Goal: Task Accomplishment & Management: Manage account settings

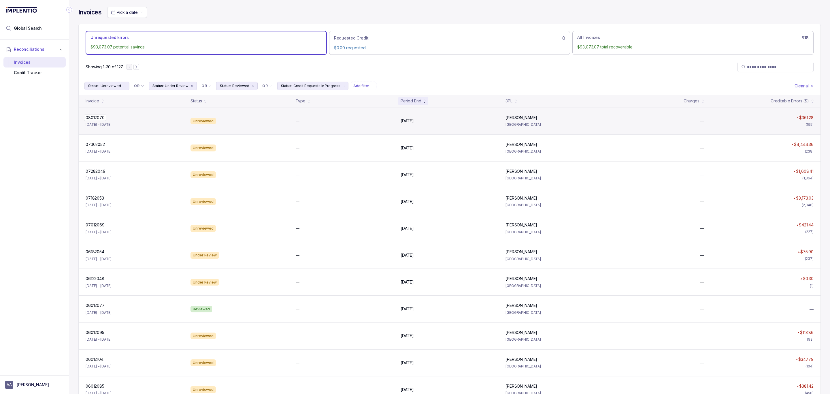
click at [90, 118] on p "08012070" at bounding box center [95, 117] width 22 height 6
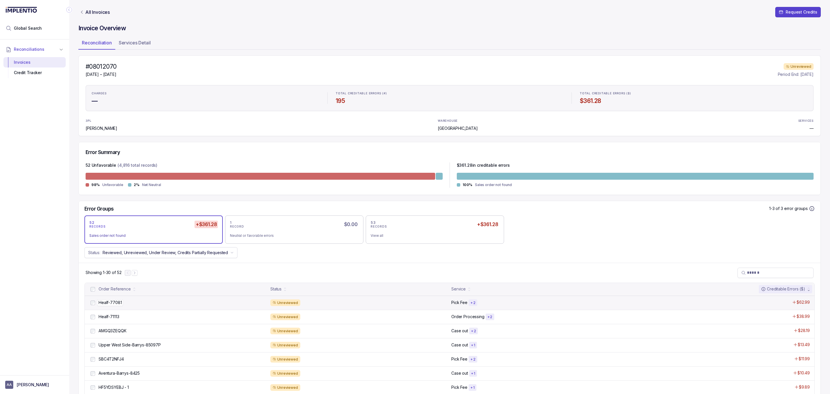
click at [110, 304] on p "Healf-77081" at bounding box center [110, 302] width 26 height 6
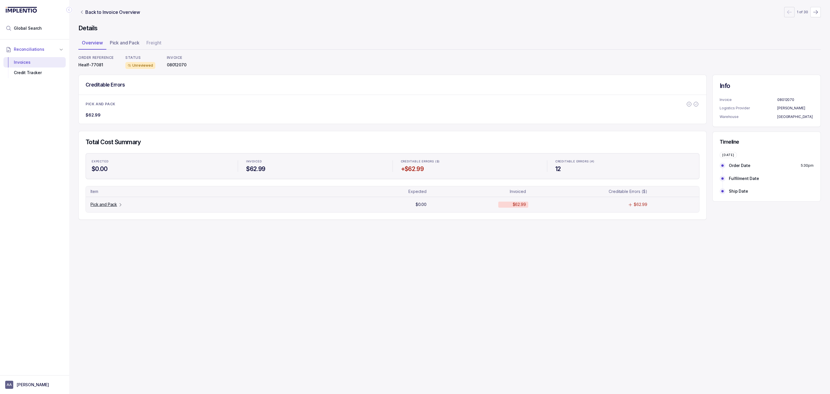
click at [111, 207] on p "Pick and Pack" at bounding box center [104, 204] width 27 height 6
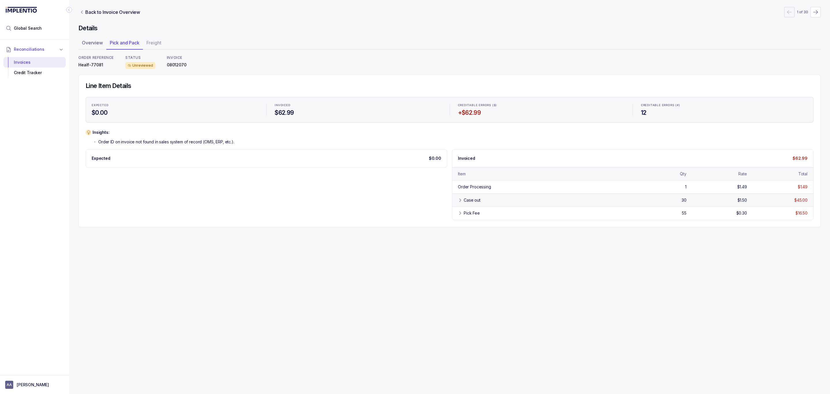
click at [489, 203] on div "Case out" at bounding box center [545, 200] width 162 height 6
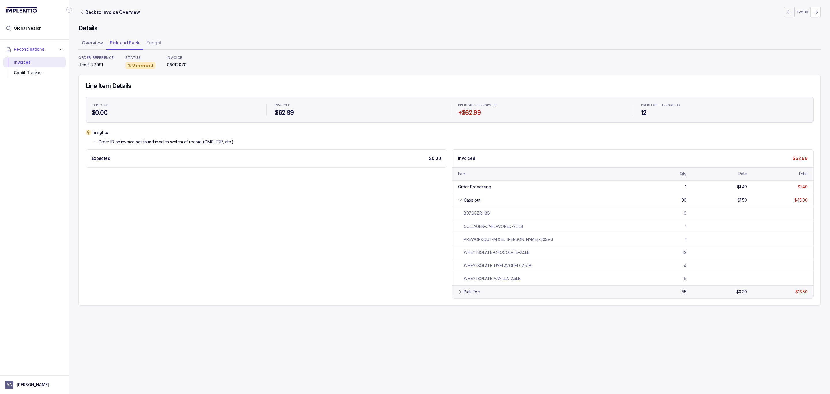
click at [477, 295] on div "Pick Fee" at bounding box center [472, 292] width 16 height 6
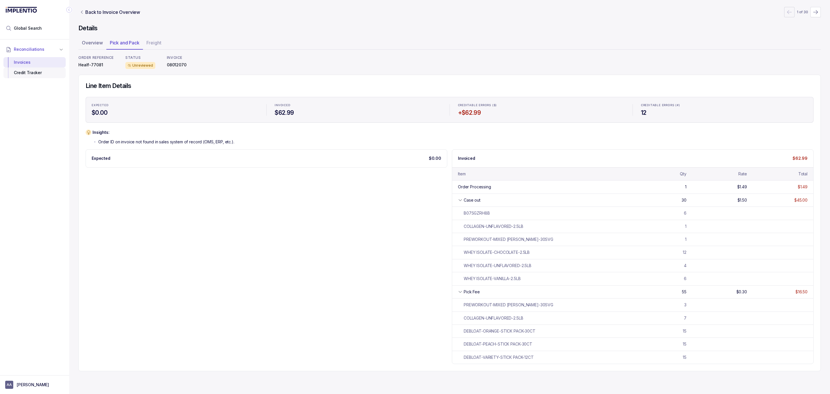
click at [23, 75] on div "Credit Tracker" at bounding box center [34, 72] width 53 height 10
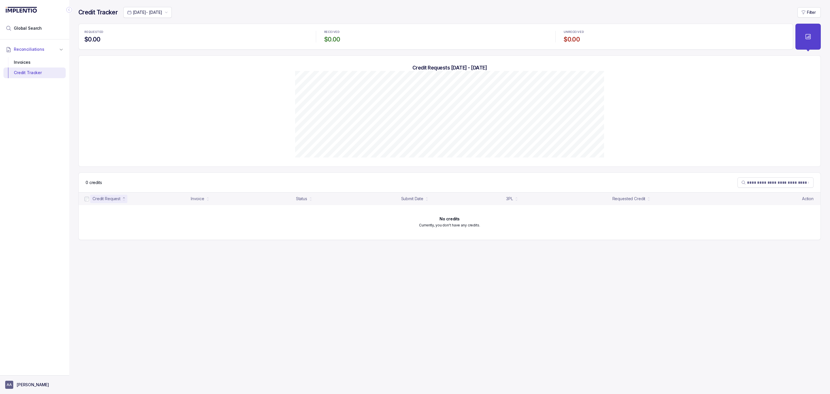
click at [27, 385] on p "[PERSON_NAME]" at bounding box center [33, 385] width 32 height 6
click at [25, 373] on p "Logout" at bounding box center [38, 372] width 48 height 6
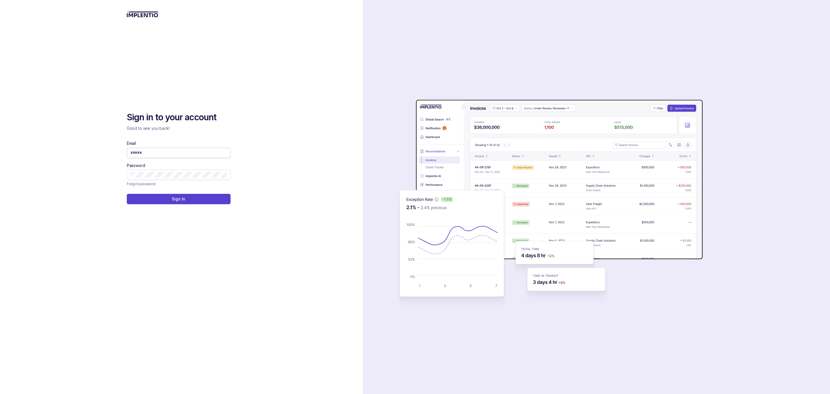
click at [174, 156] on span at bounding box center [179, 153] width 104 height 10
click at [174, 155] on input "Email" at bounding box center [179, 153] width 96 height 6
type input "**********"
